Goal: Information Seeking & Learning: Learn about a topic

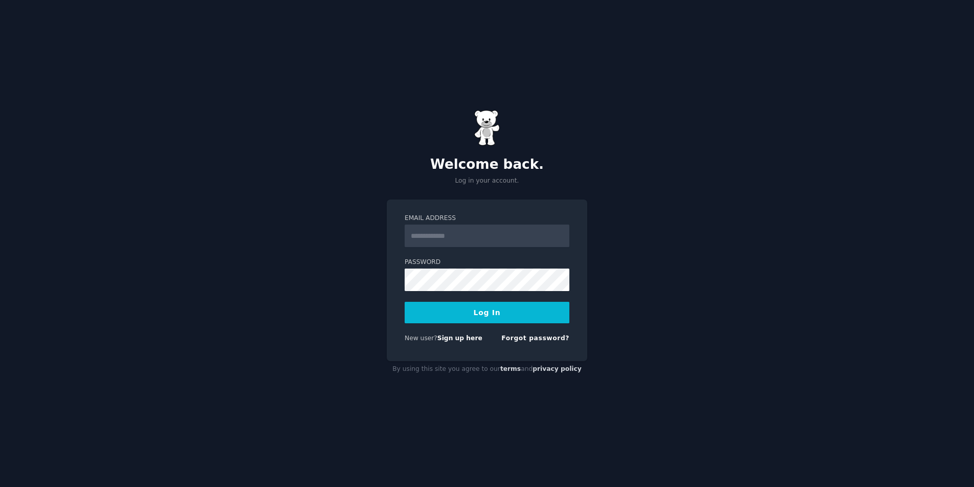
click at [496, 239] on input "Email Address" at bounding box center [487, 236] width 165 height 23
type input "**********"
click at [485, 312] on button "Log In" at bounding box center [487, 312] width 165 height 21
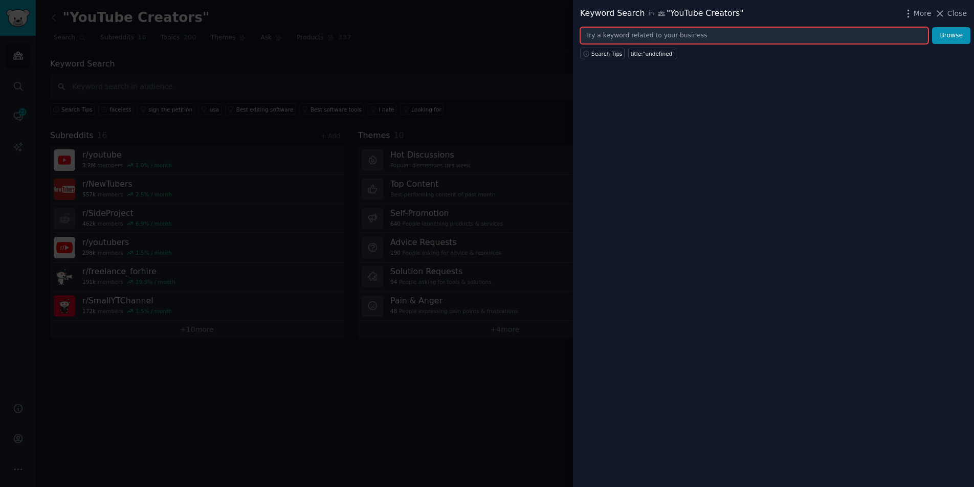
click at [763, 35] on input "text" at bounding box center [754, 35] width 348 height 17
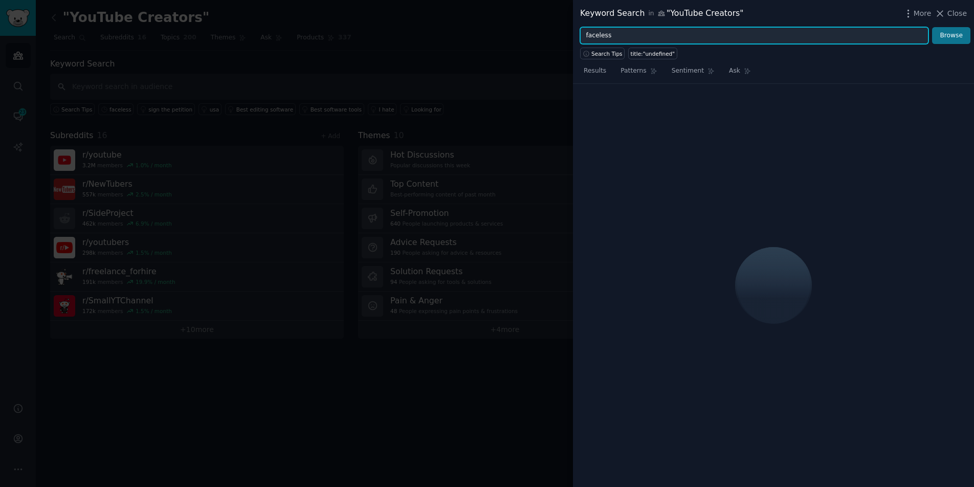
type input "faceless"
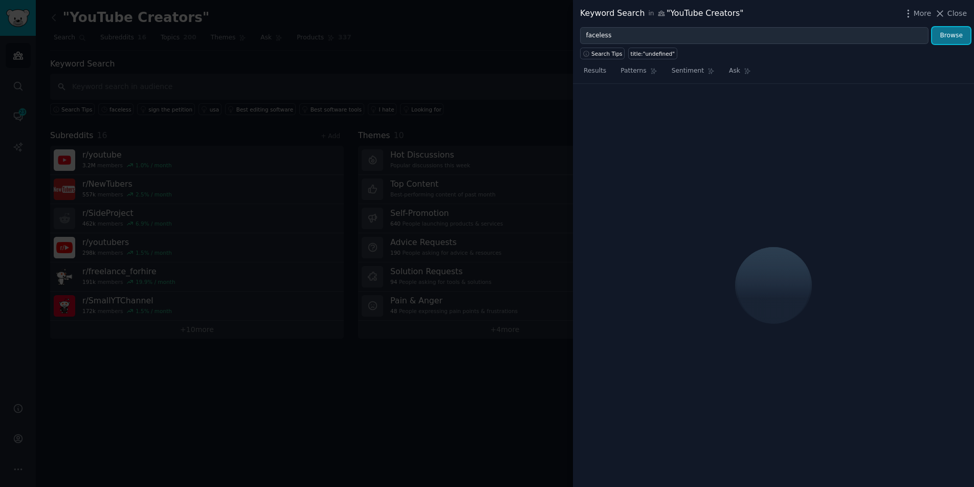
click at [957, 29] on button "Browse" at bounding box center [951, 35] width 38 height 17
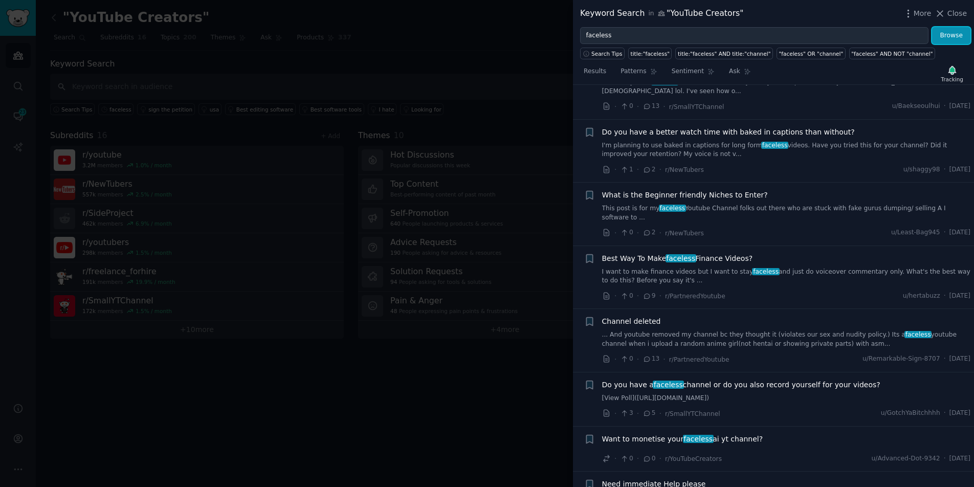
scroll to position [387, 0]
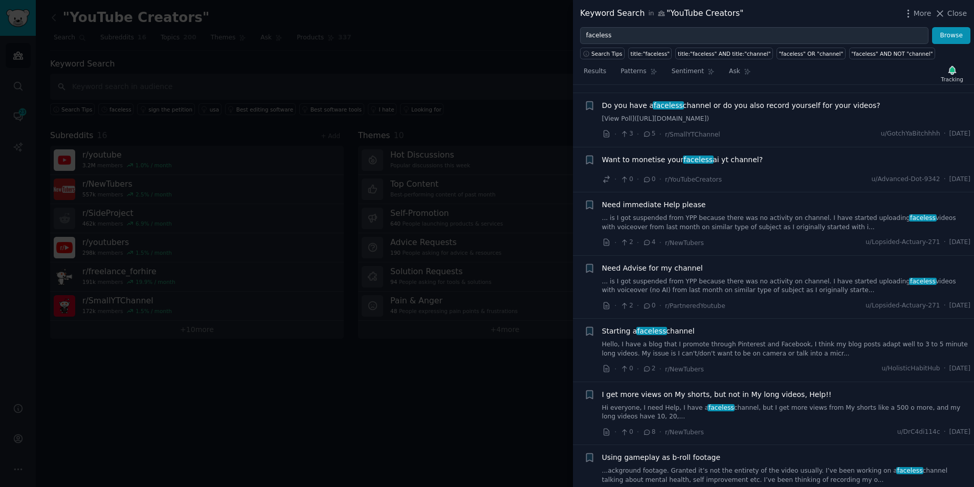
click at [711, 154] on span "Want to monetise your faceless ai yt channel?" at bounding box center [682, 159] width 161 height 11
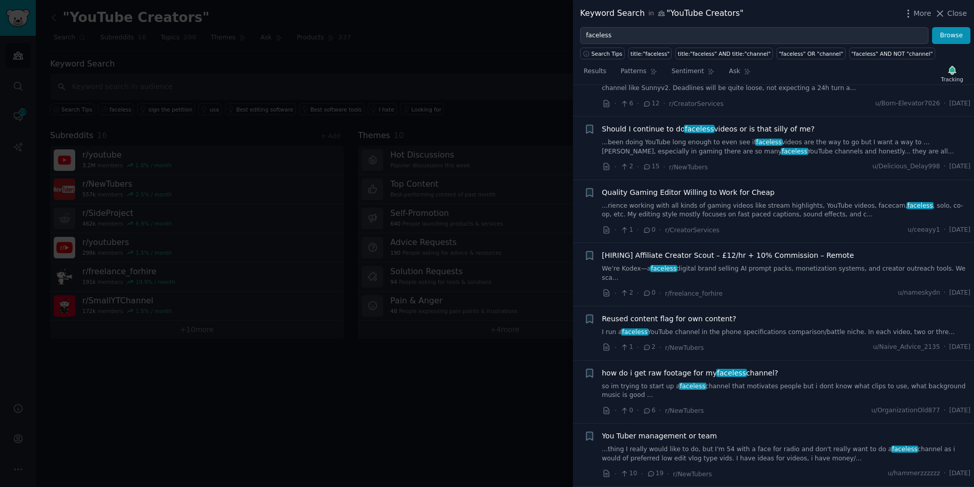
scroll to position [733, 0]
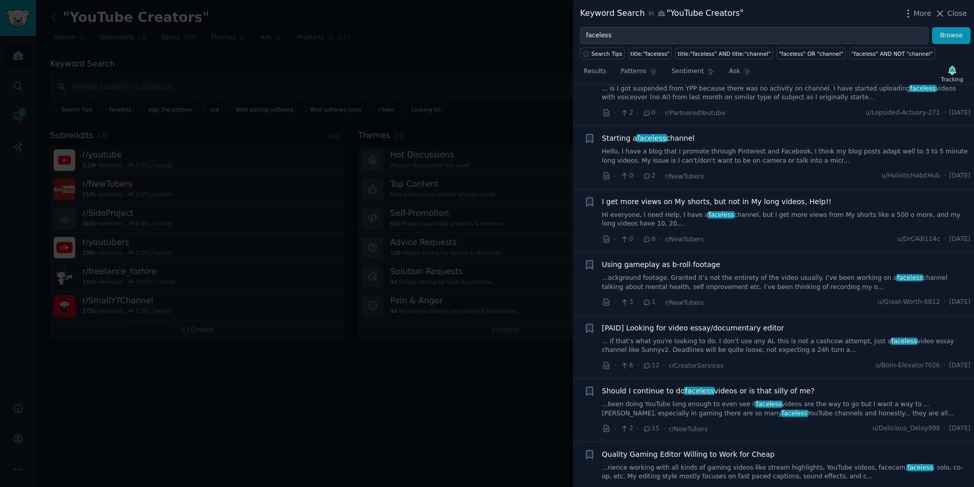
click at [691, 274] on link "...ackground footage. Granted it’s not the entirety of the video usually. I’ve …" at bounding box center [786, 283] width 369 height 18
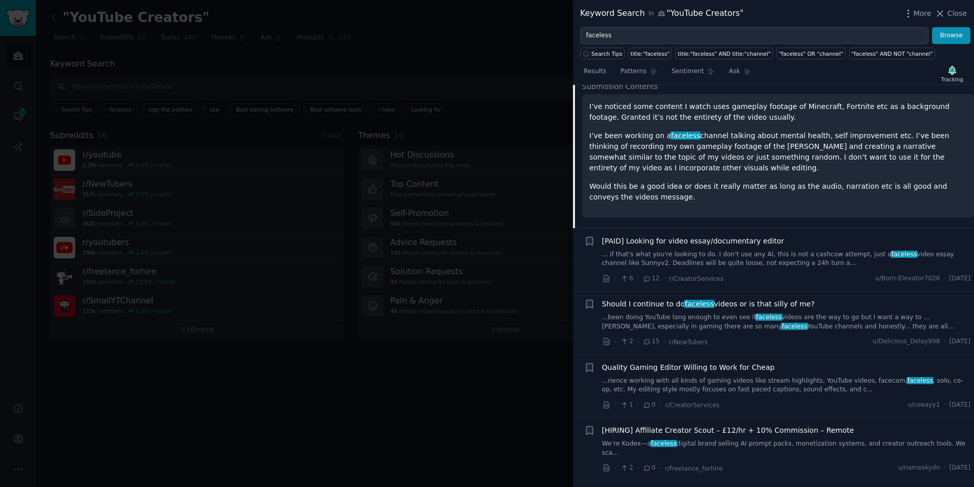
scroll to position [855, 0]
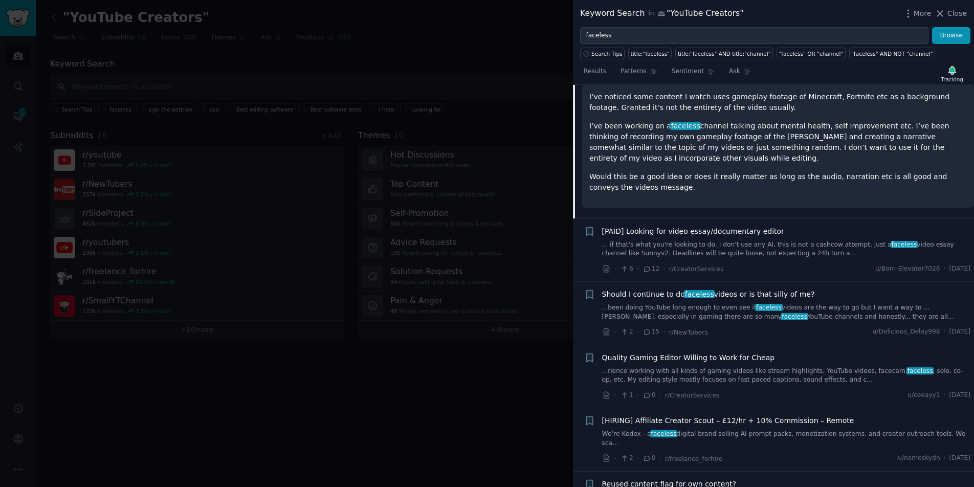
click at [772, 141] on p "I’ve been working on a faceless channel talking about mental health, self impro…" at bounding box center [777, 142] width 377 height 43
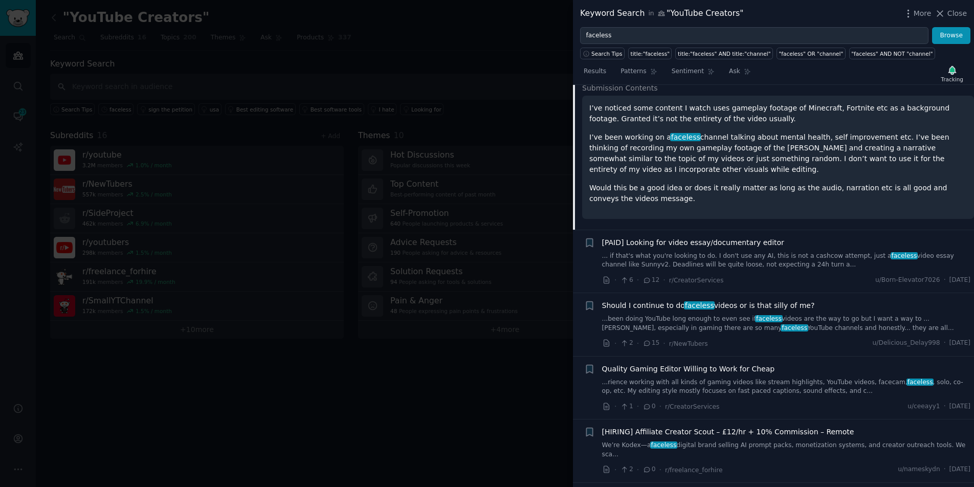
scroll to position [827, 0]
